Goal: Information Seeking & Learning: Find specific fact

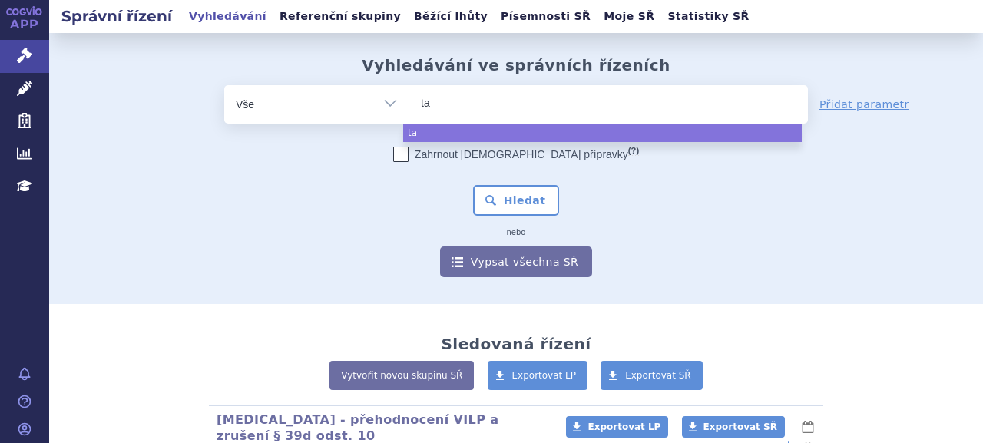
select select
type input "tav"
type input "tavn"
type input "tavne"
type input "tavneo"
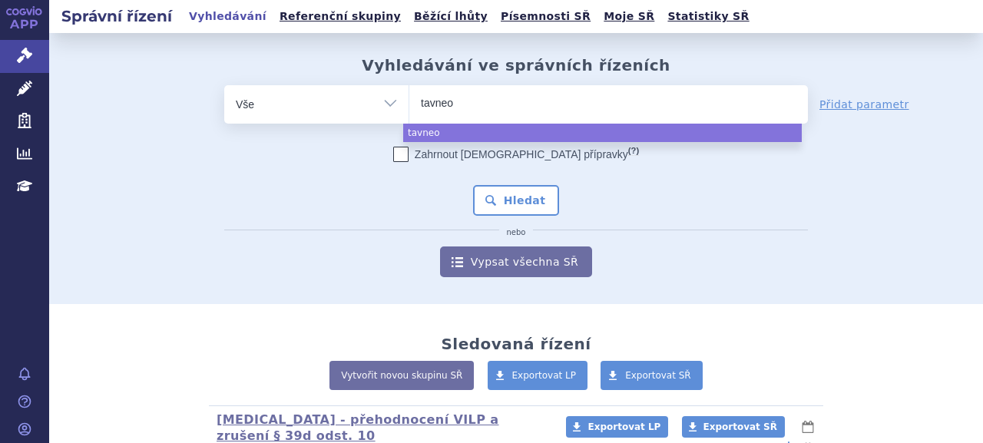
type input "tavneos"
select select "tavneos"
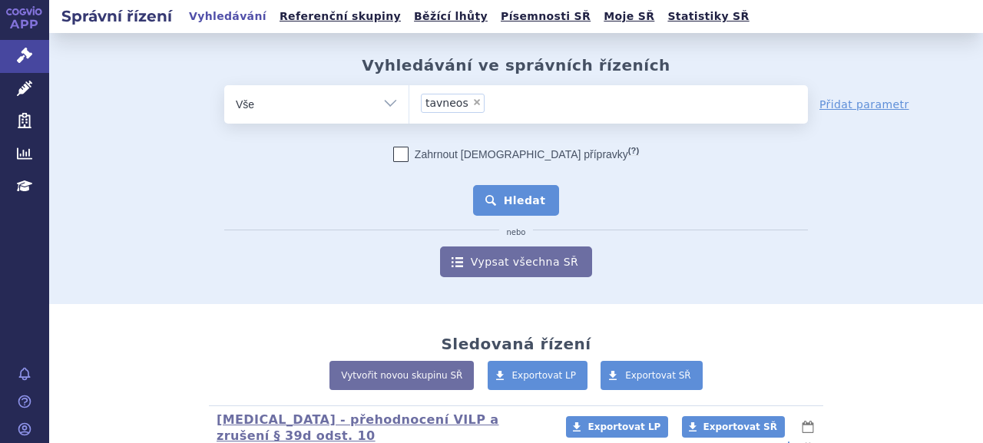
click at [509, 204] on button "Hledat" at bounding box center [516, 200] width 87 height 31
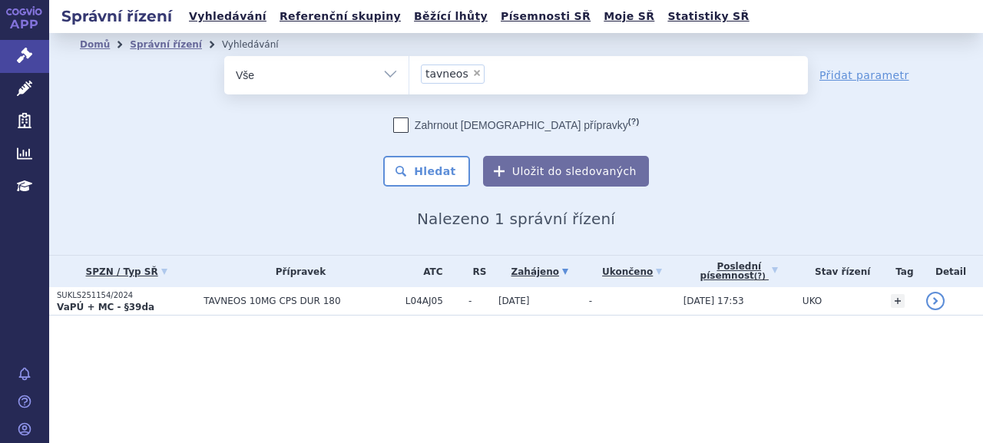
click at [137, 306] on strong "VaPÚ + MC - §39da" at bounding box center [106, 307] width 98 height 11
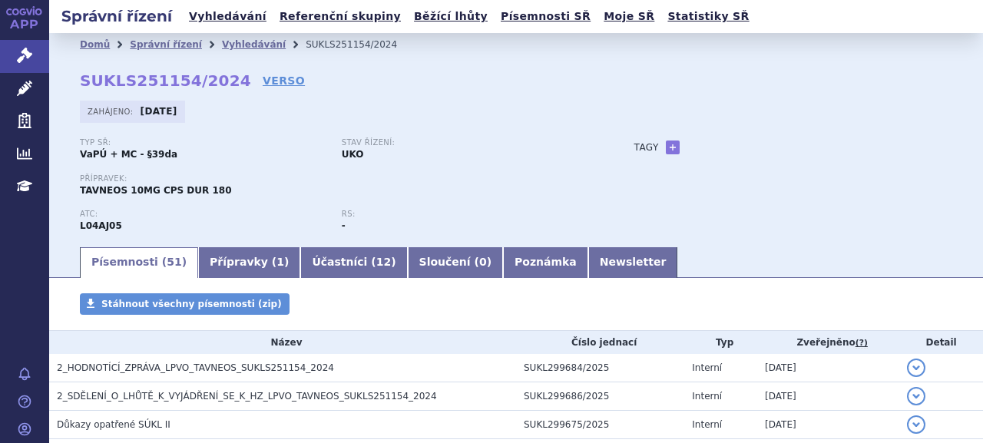
scroll to position [77, 0]
